Goal: Navigation & Orientation: Find specific page/section

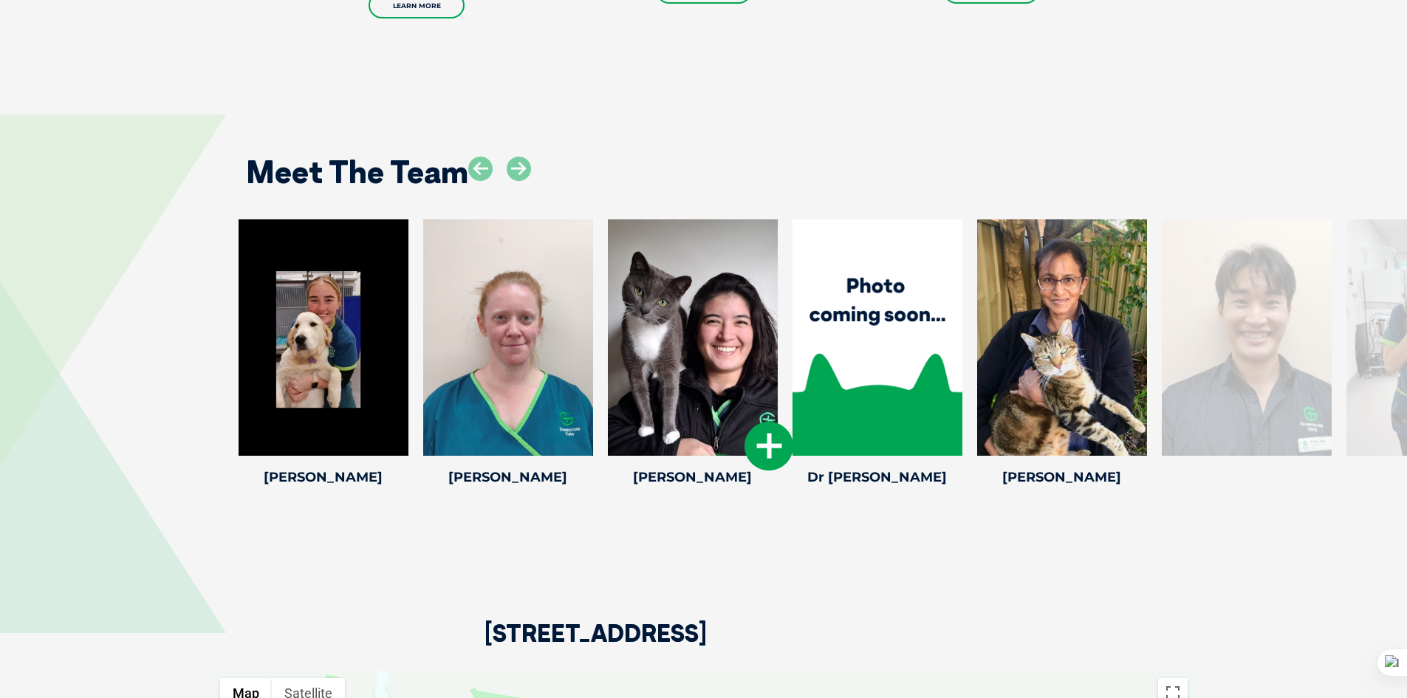
scroll to position [2512, 0]
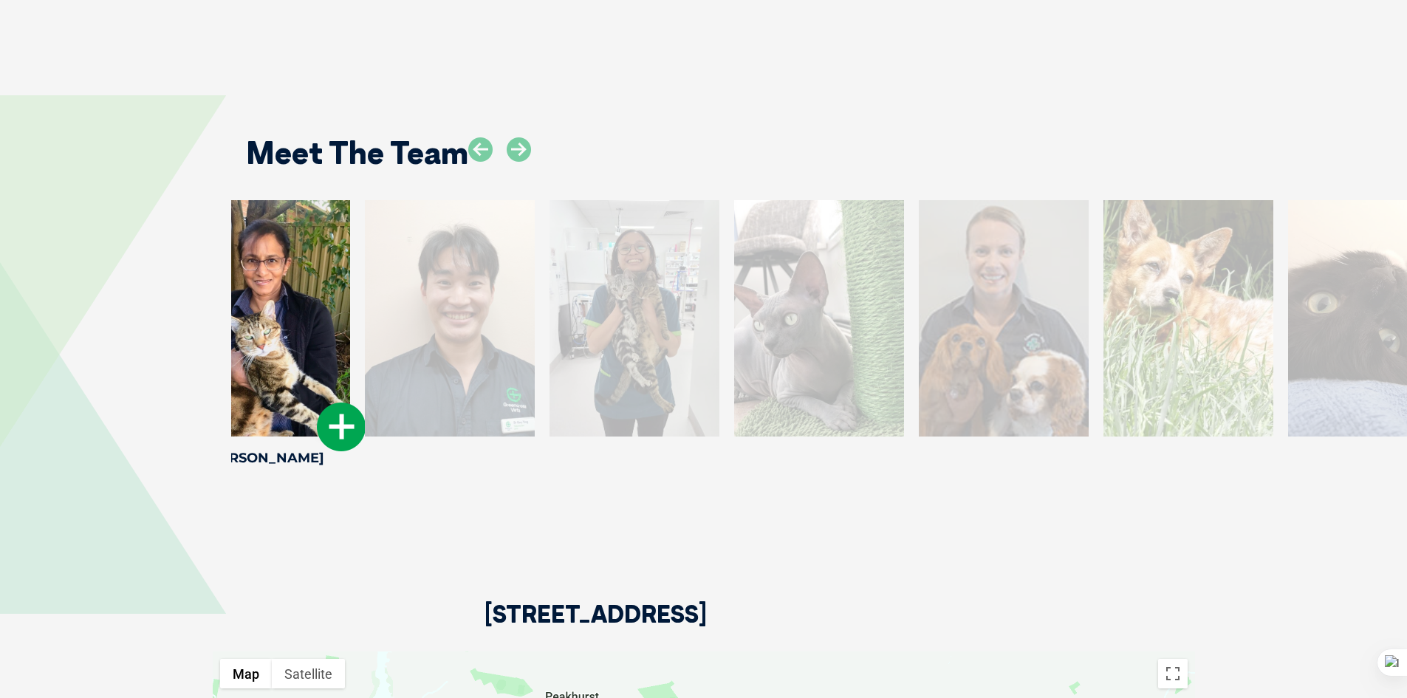
drag, startPoint x: 1123, startPoint y: 318, endPoint x: 290, endPoint y: 296, distance: 832.8
click at [290, 296] on div at bounding box center [265, 318] width 170 height 236
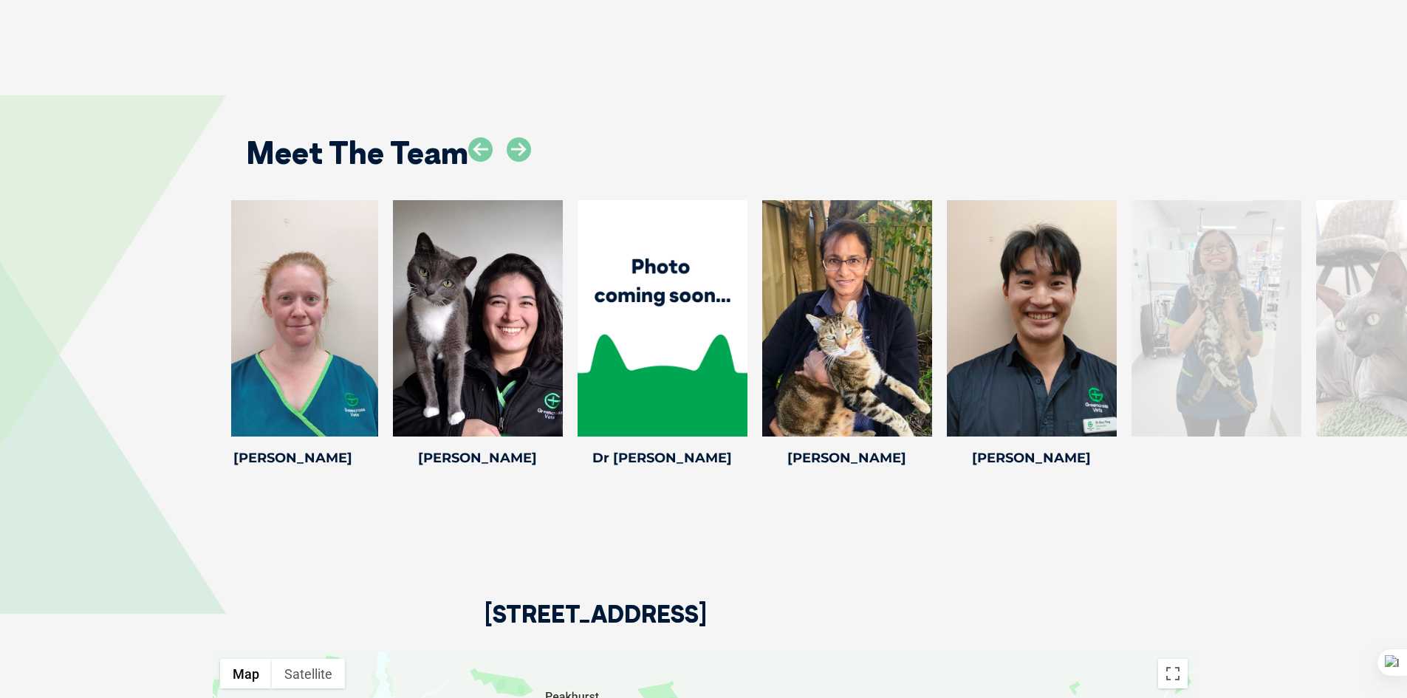
drag, startPoint x: 772, startPoint y: 314, endPoint x: 214, endPoint y: 290, distance: 558.3
click at [762, 295] on div at bounding box center [847, 318] width 170 height 236
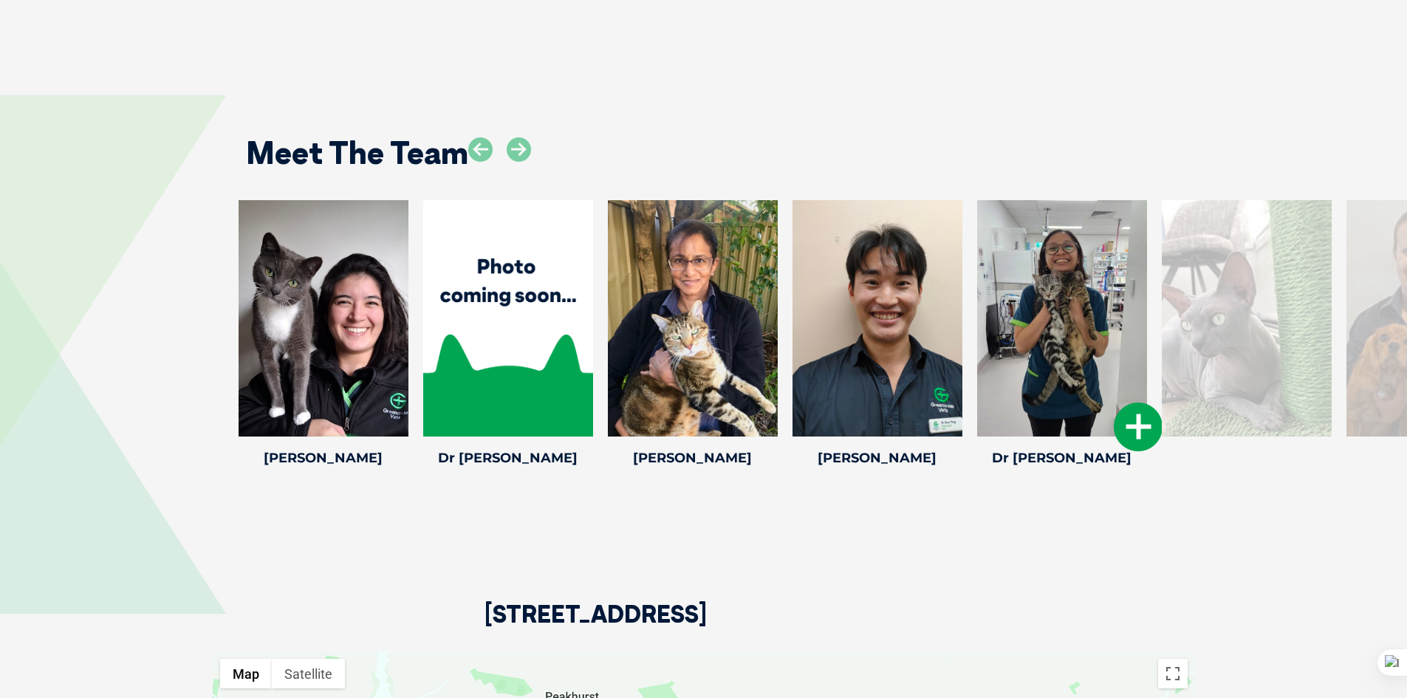
drag, startPoint x: 1104, startPoint y: 245, endPoint x: 317, endPoint y: 201, distance: 787.9
click at [977, 200] on div at bounding box center [1062, 318] width 170 height 236
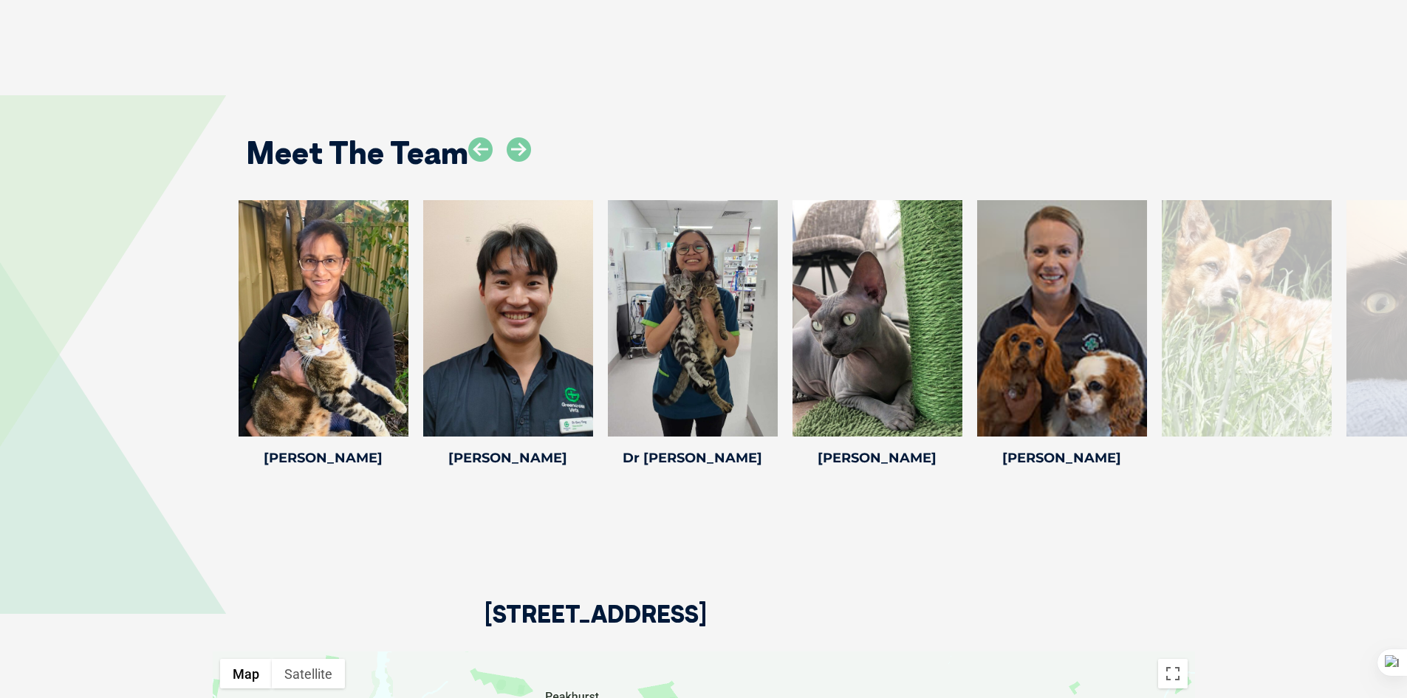
drag, startPoint x: 935, startPoint y: 243, endPoint x: 0, endPoint y: 233, distance: 935.3
click at [0, 233] on div "[PERSON_NAME] [PERSON_NAME] Veterinary Nurse [PERSON_NAME] [PERSON_NAME] Practi…" at bounding box center [703, 336] width 1407 height 272
click at [503, 137] on div at bounding box center [499, 161] width 63 height 48
click at [520, 137] on icon at bounding box center [519, 149] width 24 height 24
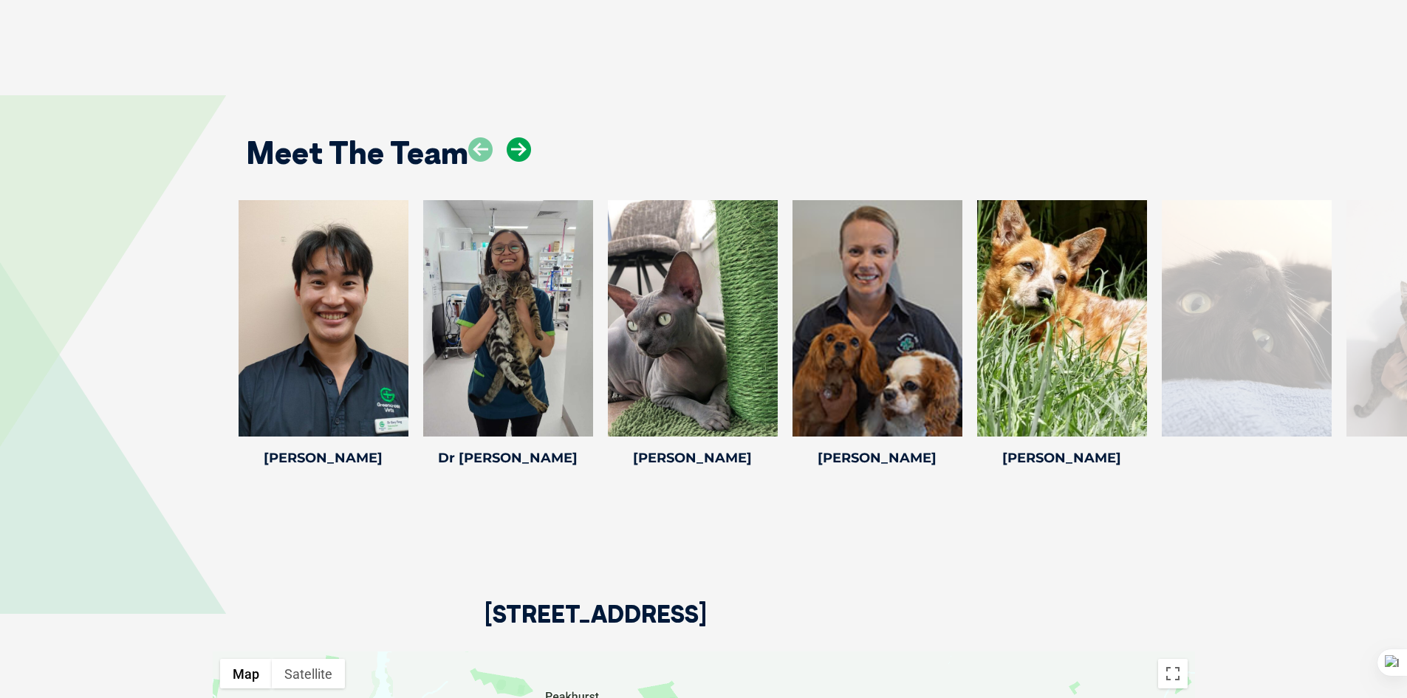
click at [520, 137] on icon at bounding box center [519, 149] width 24 height 24
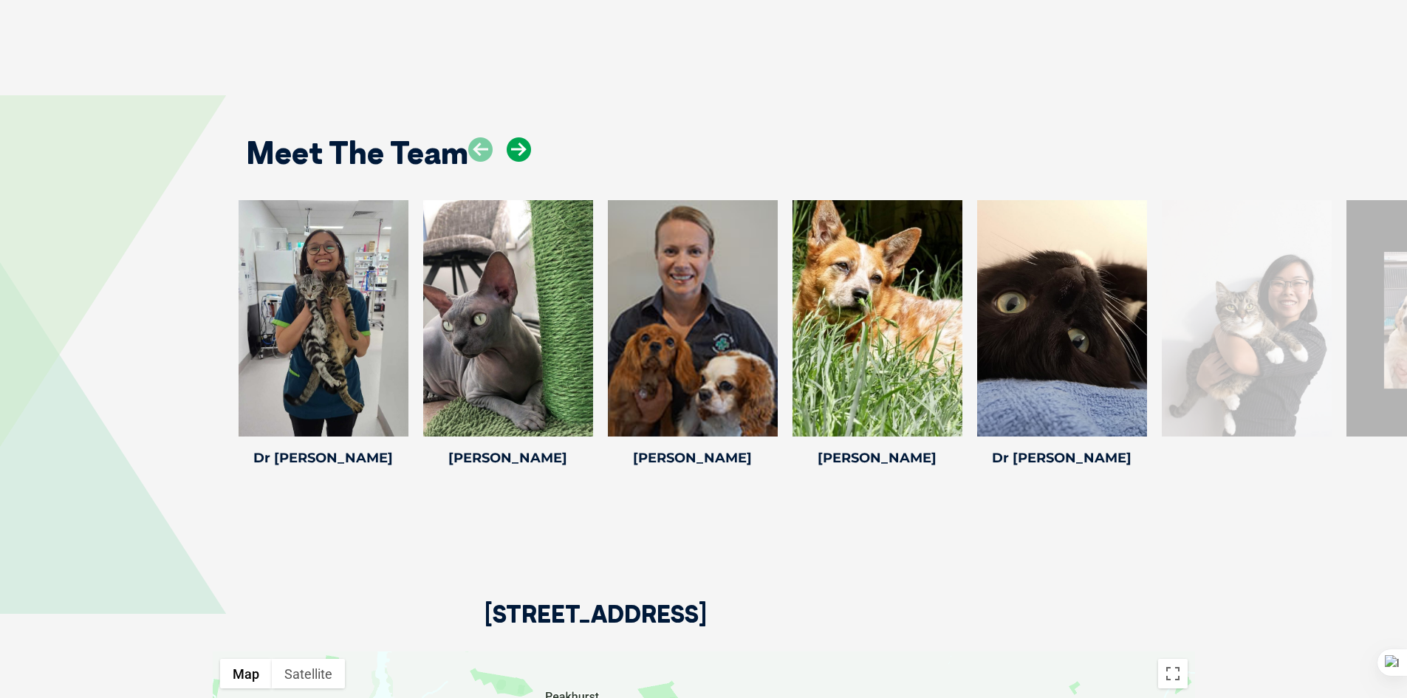
click at [520, 137] on icon at bounding box center [519, 149] width 24 height 24
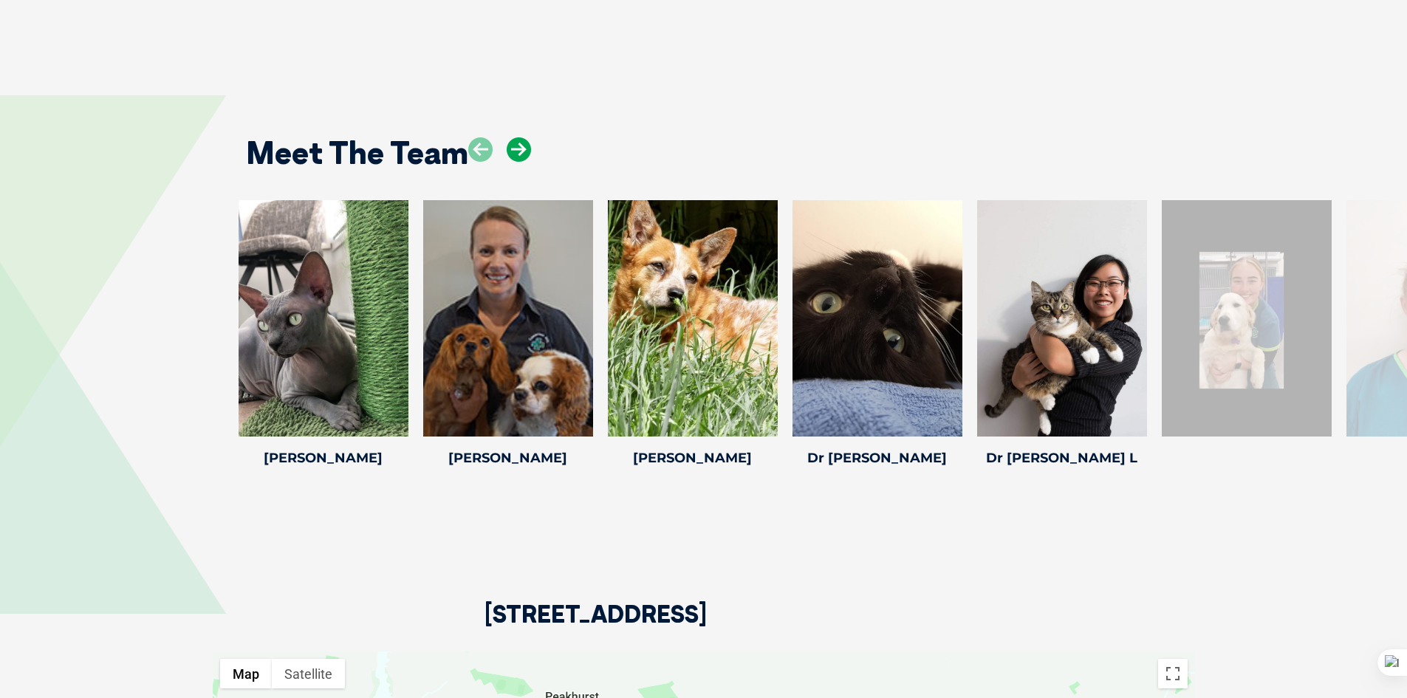
click at [520, 137] on icon at bounding box center [519, 149] width 24 height 24
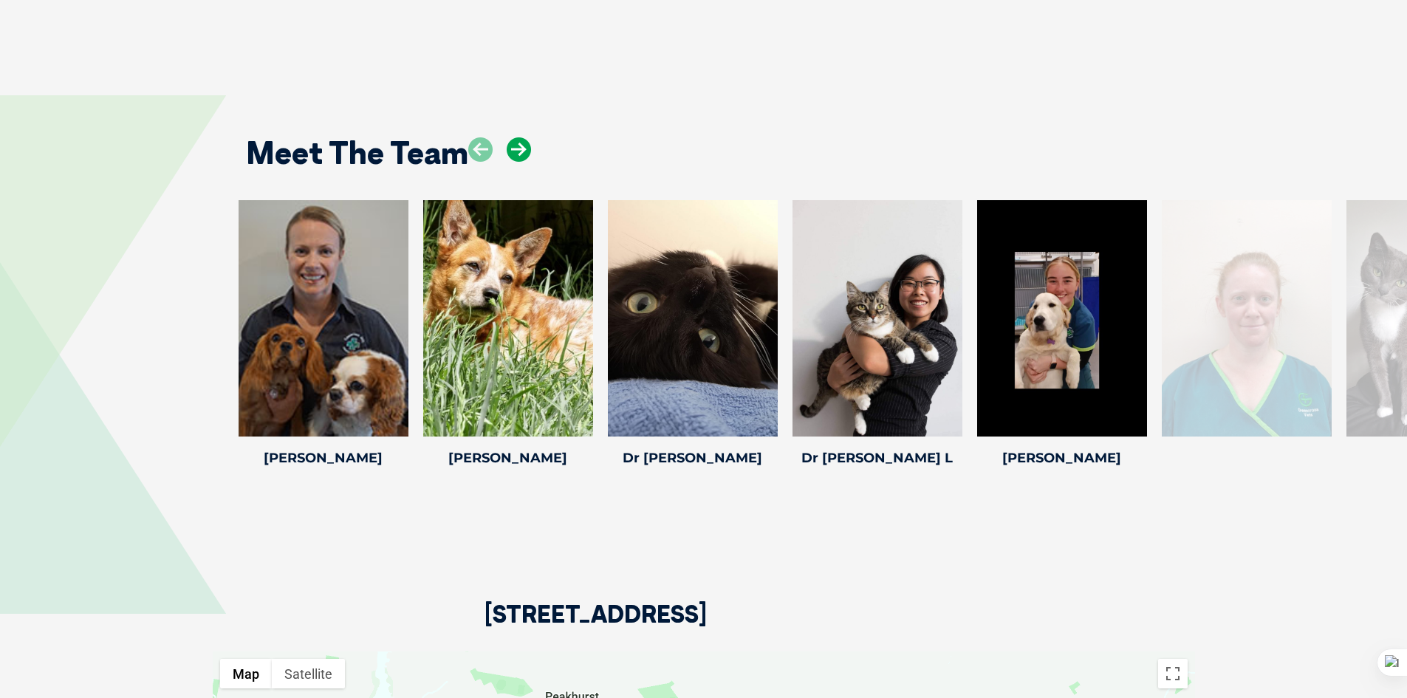
click at [520, 137] on icon at bounding box center [519, 149] width 24 height 24
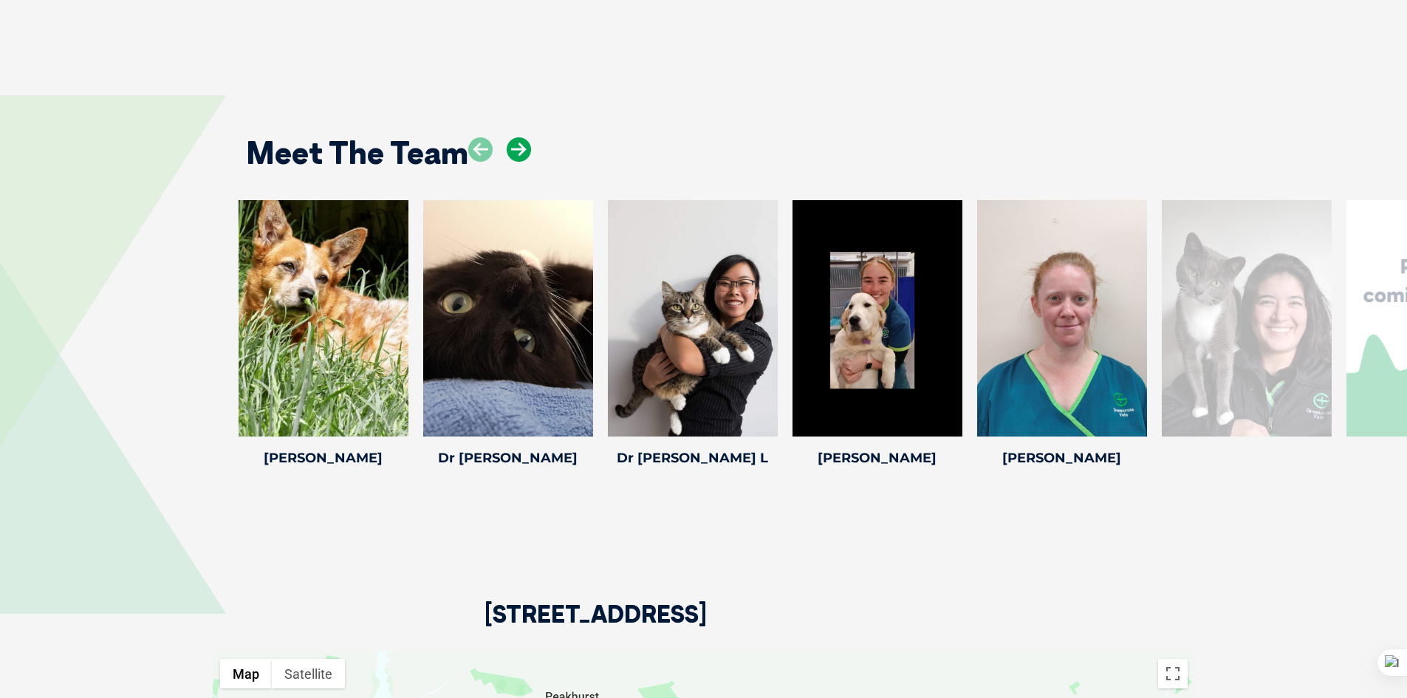
click at [520, 137] on icon at bounding box center [519, 149] width 24 height 24
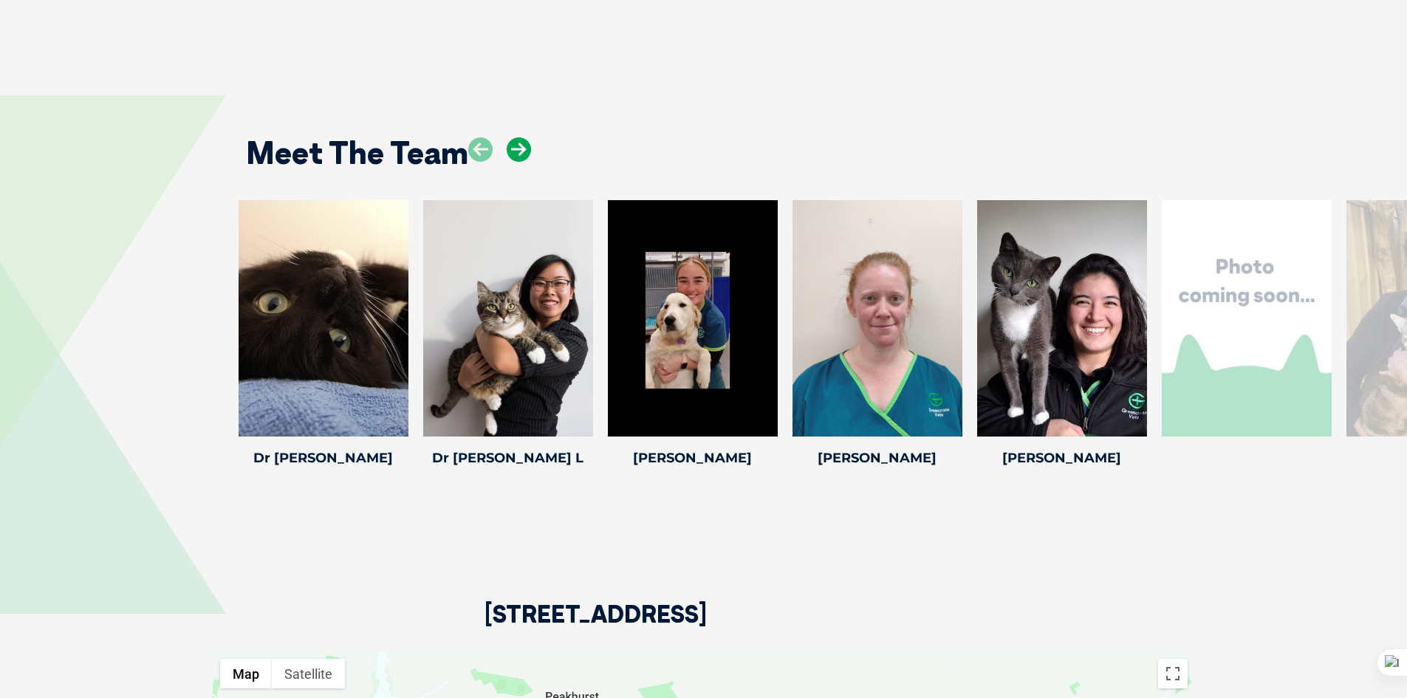
click at [520, 137] on icon at bounding box center [519, 149] width 24 height 24
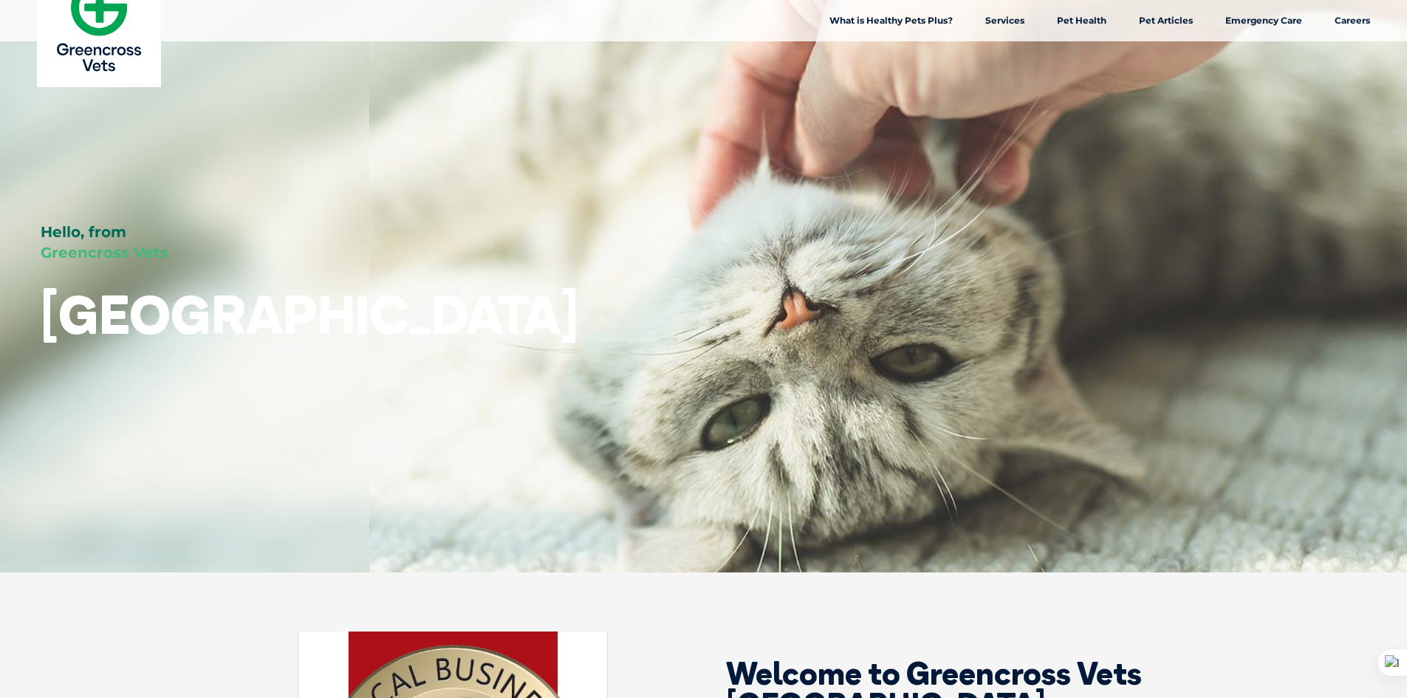
scroll to position [0, 0]
